Goal: Task Accomplishment & Management: Manage account settings

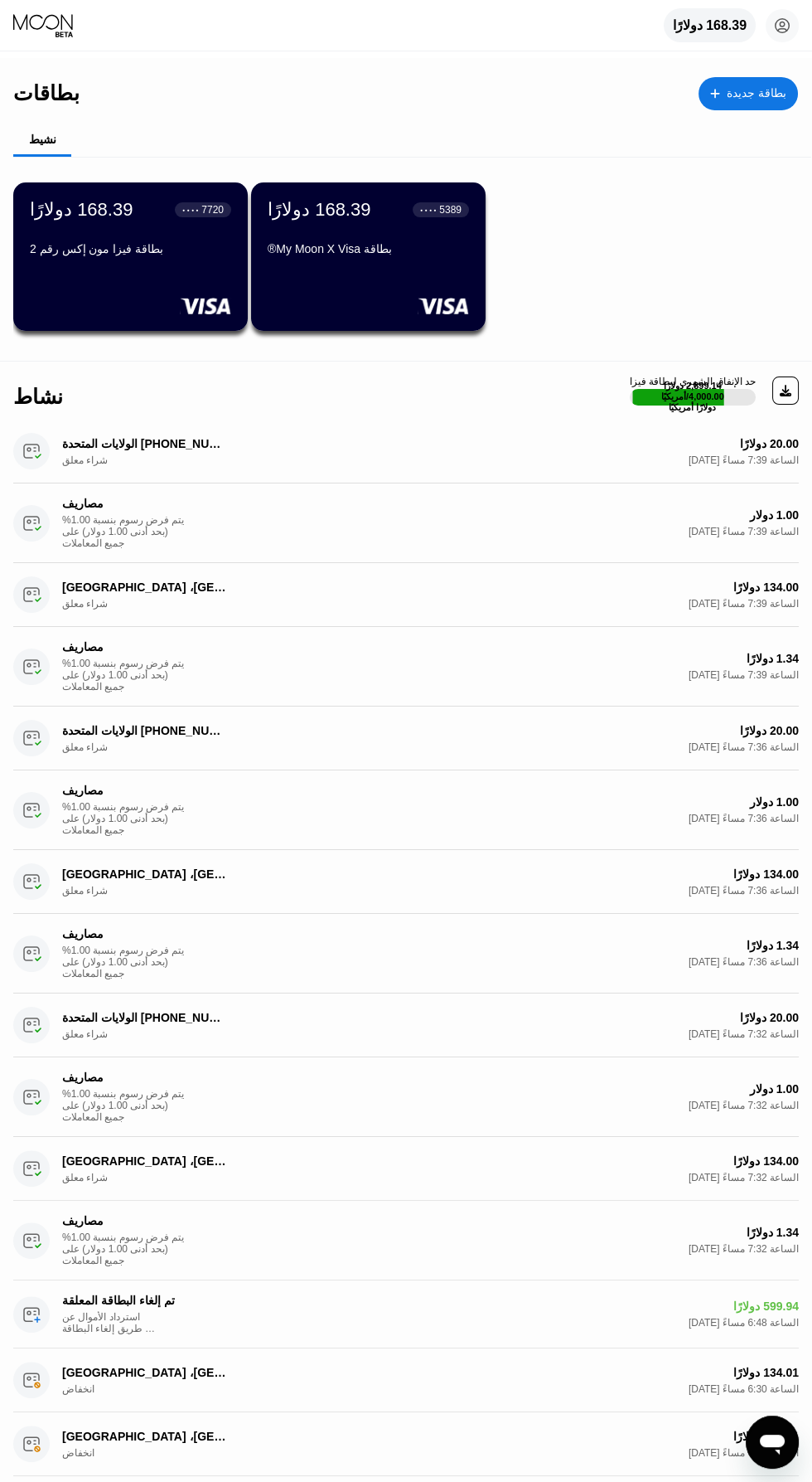
click at [380, 256] on div "168.39 دولارًا ● ● ● ● 5389 بطاقة My Moon X Visa®" at bounding box center [368, 230] width 201 height 63
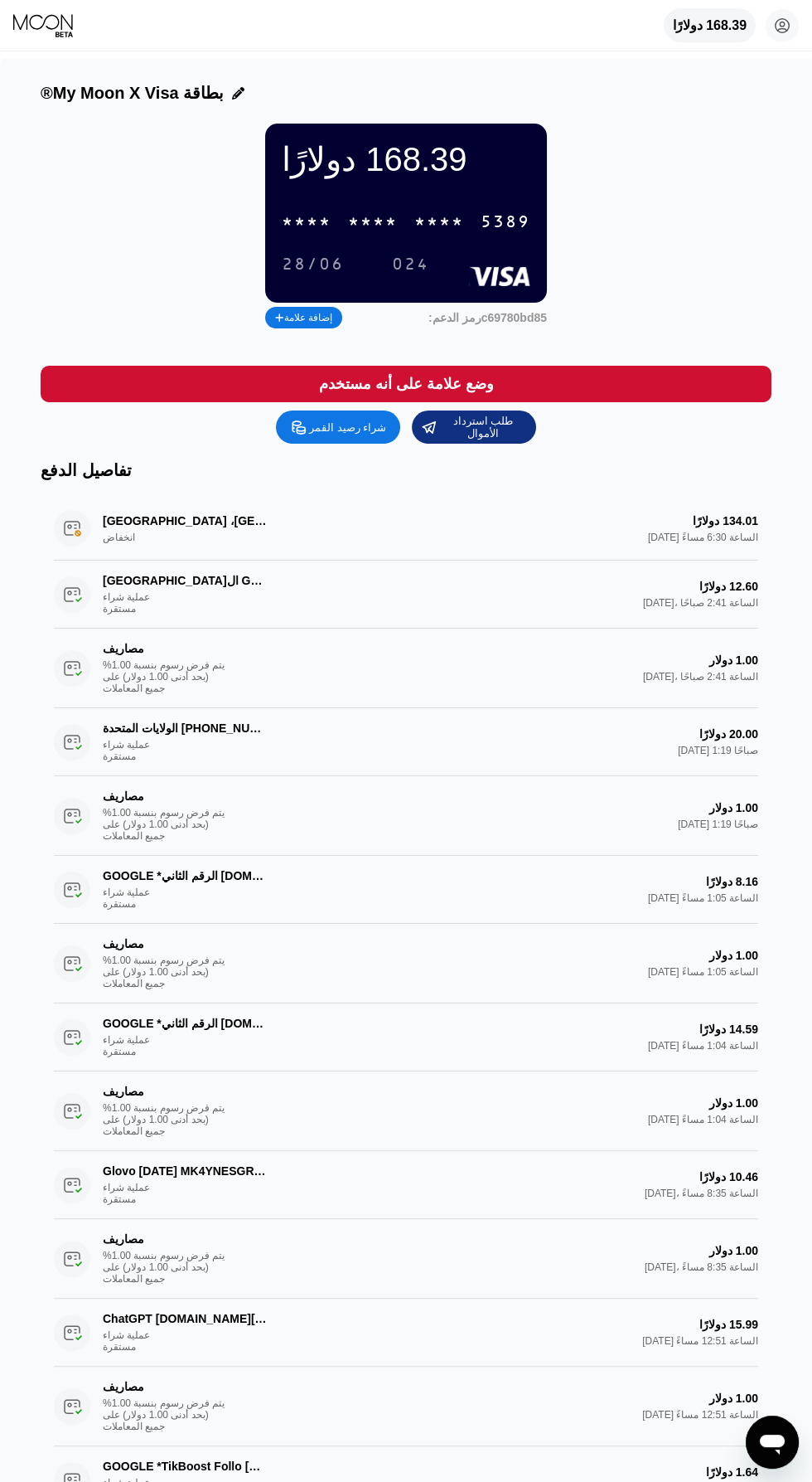
click at [373, 232] on font "*" at bounding box center [367, 223] width 12 height 19
